Goal: Browse casually: Explore the website without a specific task or goal

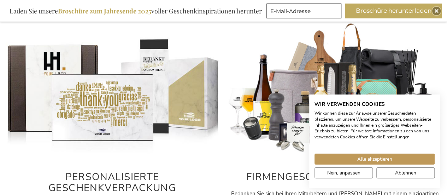
scroll to position [375, 0]
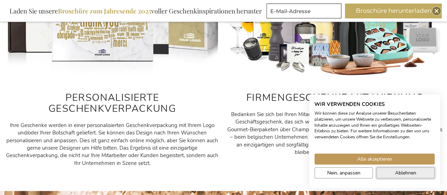
click at [404, 173] on span "Ablehnen" at bounding box center [405, 172] width 21 height 7
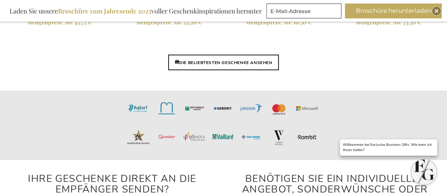
scroll to position [1787, 0]
click at [247, 60] on font "DIE BELIEBTESTEN GESCHENKE ANSEHEN" at bounding box center [225, 62] width 93 height 6
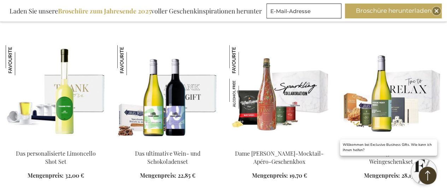
scroll to position [600, 0]
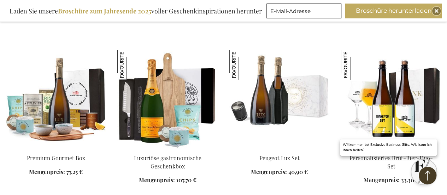
scroll to position [1094, 0]
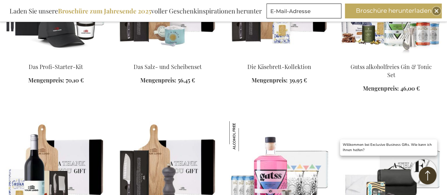
scroll to position [1730, 0]
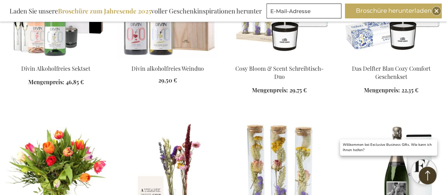
scroll to position [2189, 0]
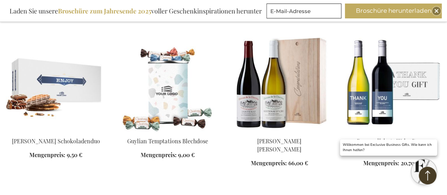
scroll to position [2647, 0]
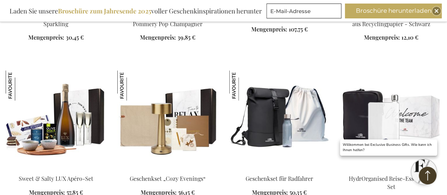
scroll to position [2965, 0]
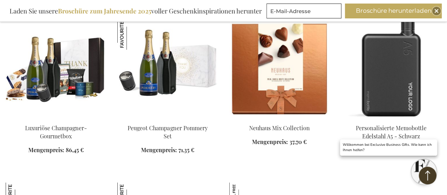
scroll to position [3495, 0]
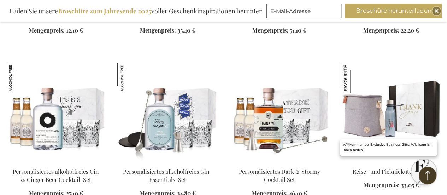
scroll to position [4024, 0]
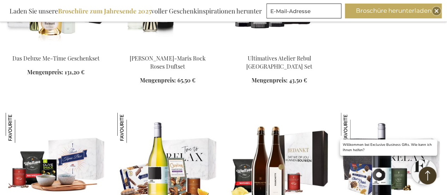
scroll to position [4624, 0]
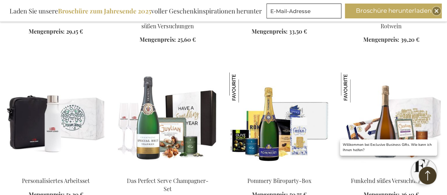
scroll to position [4801, 0]
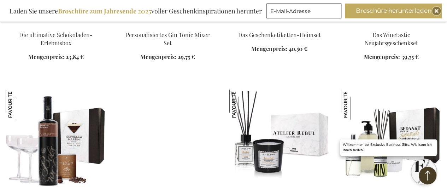
scroll to position [5471, 0]
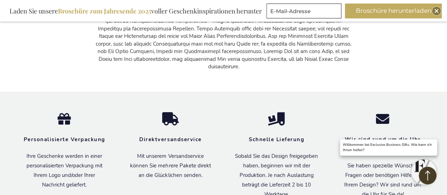
scroll to position [6107, 0]
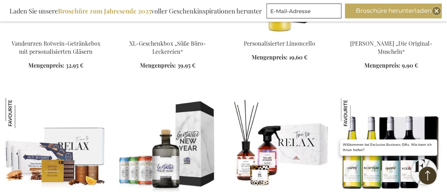
scroll to position [5083, 0]
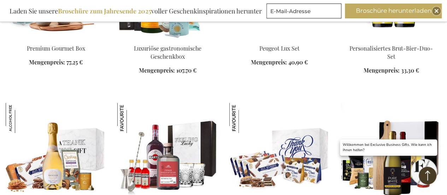
scroll to position [1130, 0]
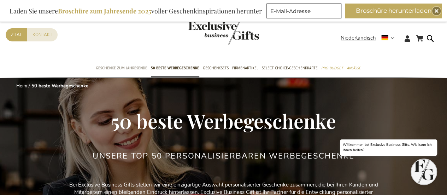
click at [103, 66] on font "Geschenke zum Jahresende" at bounding box center [122, 67] width 52 height 7
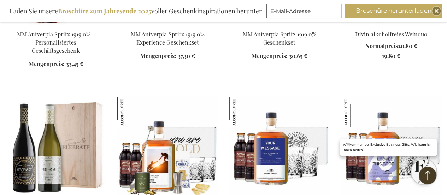
scroll to position [741, 0]
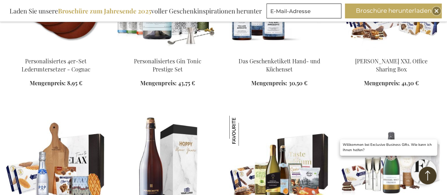
scroll to position [1271, 0]
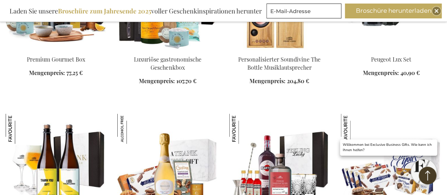
scroll to position [1730, 0]
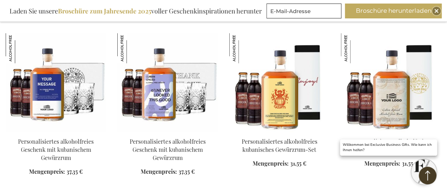
scroll to position [2400, 0]
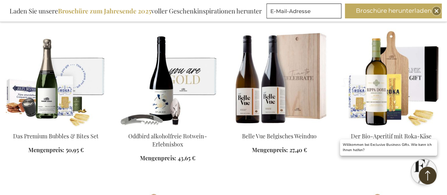
scroll to position [2824, 0]
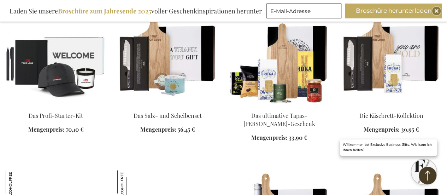
scroll to position [3000, 0]
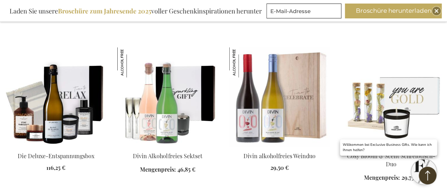
scroll to position [3777, 0]
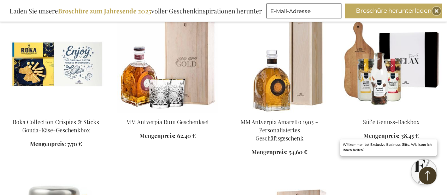
scroll to position [4307, 0]
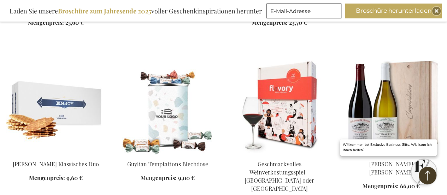
scroll to position [4589, 0]
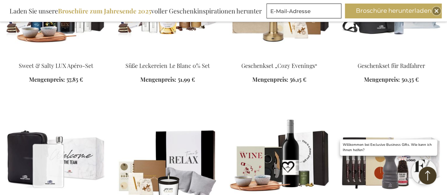
scroll to position [5260, 0]
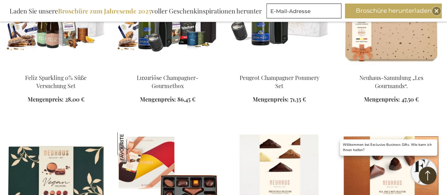
scroll to position [5860, 0]
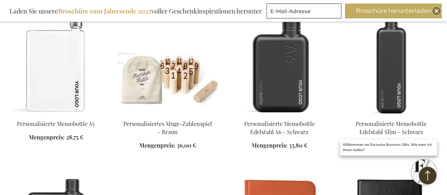
scroll to position [6107, 0]
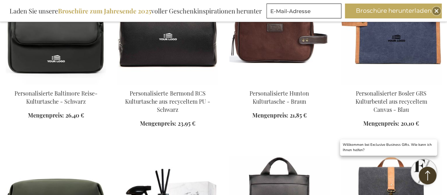
scroll to position [6848, 0]
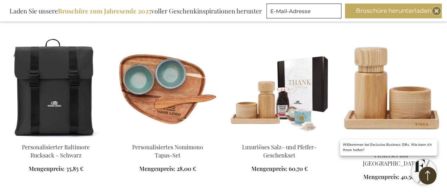
scroll to position [7272, 0]
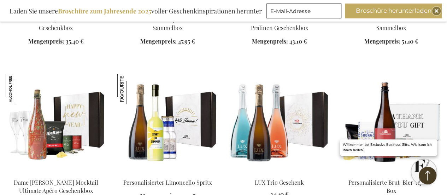
scroll to position [7731, 0]
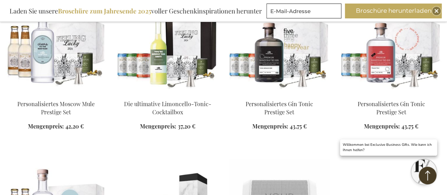
scroll to position [8684, 0]
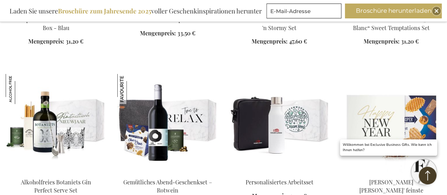
scroll to position [9354, 0]
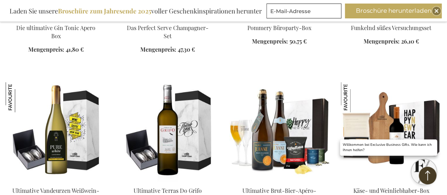
scroll to position [9637, 0]
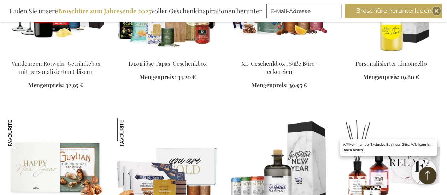
scroll to position [10131, 0]
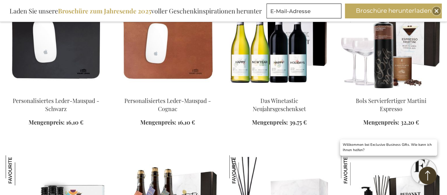
scroll to position [10449, 0]
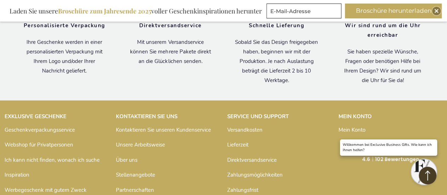
scroll to position [11684, 0]
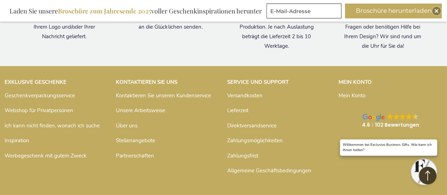
click at [12, 137] on font "Inspiration" at bounding box center [17, 140] width 25 height 7
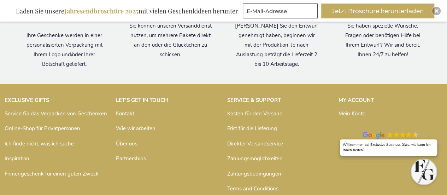
scroll to position [2012, 0]
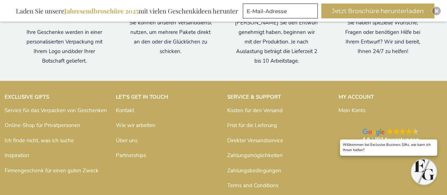
click at [57, 121] on link "Online-Shop für Privatpersonen" at bounding box center [43, 124] width 76 height 7
